Goal: Use online tool/utility: Utilize a website feature to perform a specific function

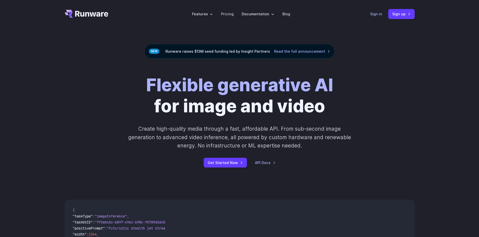
click at [370, 16] on link "Sign in" at bounding box center [376, 14] width 12 height 6
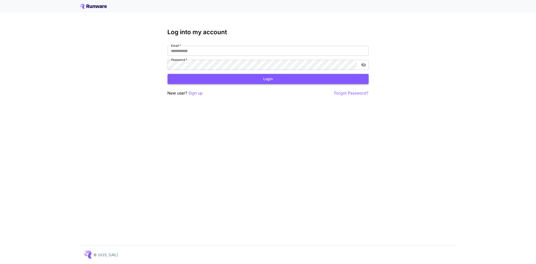
type input "**********"
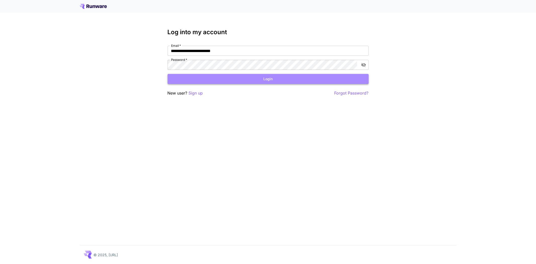
click at [267, 79] on button "Login" at bounding box center [268, 79] width 201 height 10
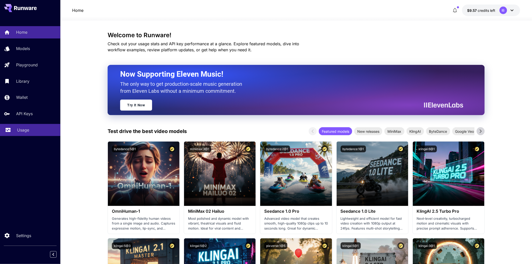
click at [24, 127] on p "Usage" at bounding box center [23, 130] width 12 height 6
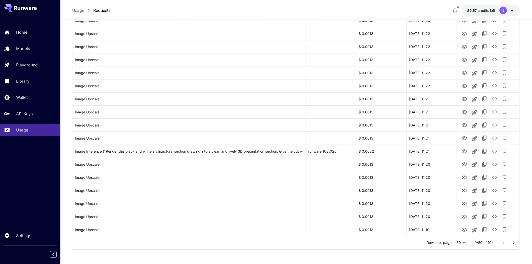
scroll to position [517, 0]
click at [514, 244] on icon "Go to next page" at bounding box center [514, 242] width 6 height 6
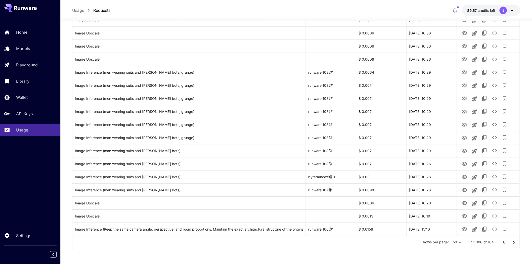
click at [511, 242] on icon "Go to next page" at bounding box center [514, 242] width 6 height 6
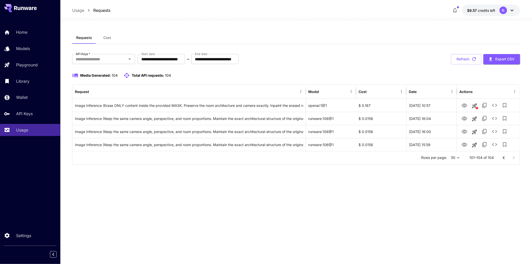
scroll to position [0, 0]
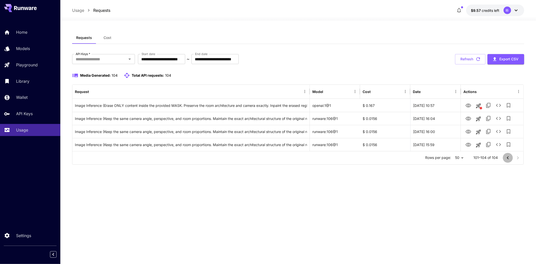
click at [507, 156] on icon "Go to previous page" at bounding box center [508, 158] width 6 height 6
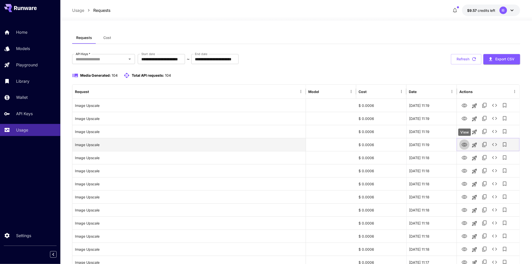
click at [465, 144] on icon "View" at bounding box center [464, 145] width 6 height 4
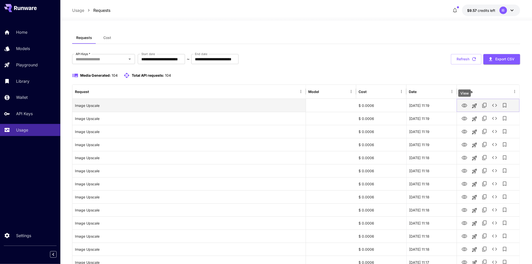
click at [464, 107] on icon "View" at bounding box center [464, 106] width 6 height 4
click at [476, 106] on icon "Launch in playground" at bounding box center [474, 106] width 6 height 6
